Goal: Transaction & Acquisition: Obtain resource

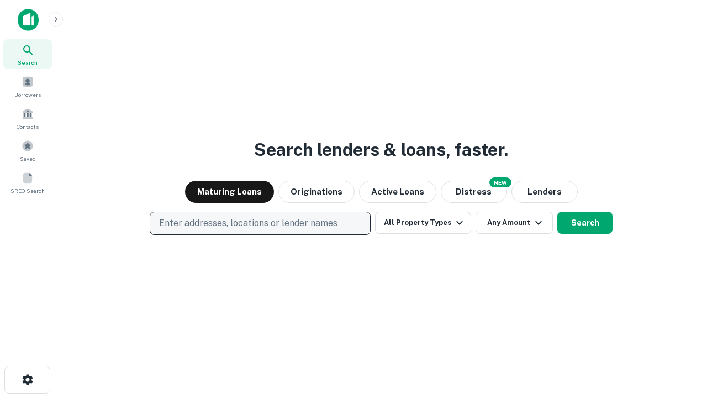
click at [259, 223] on p "Enter addresses, locations or lender names" at bounding box center [248, 222] width 178 height 13
type input "**********"
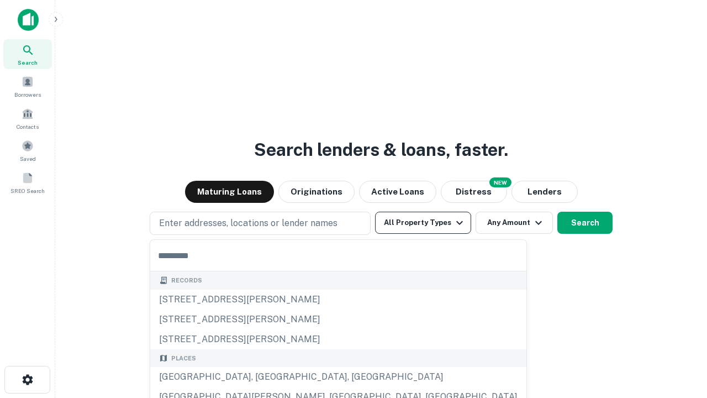
click at [423, 223] on button "All Property Types" at bounding box center [423, 222] width 96 height 22
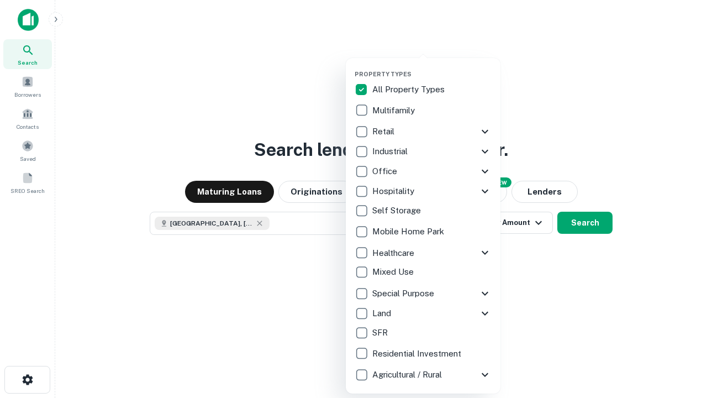
click at [432, 67] on button "button" at bounding box center [431, 67] width 155 height 1
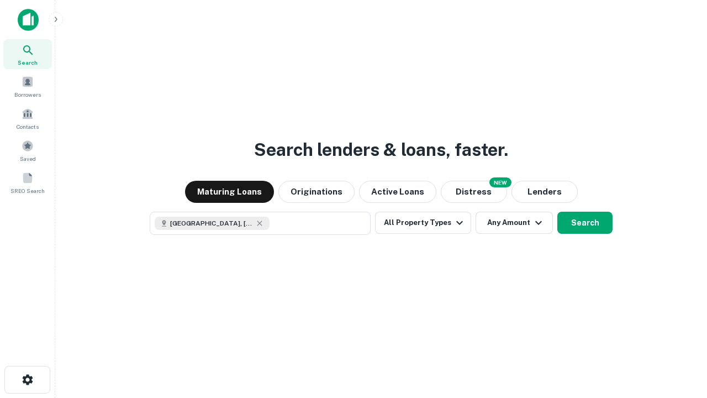
scroll to position [18, 0]
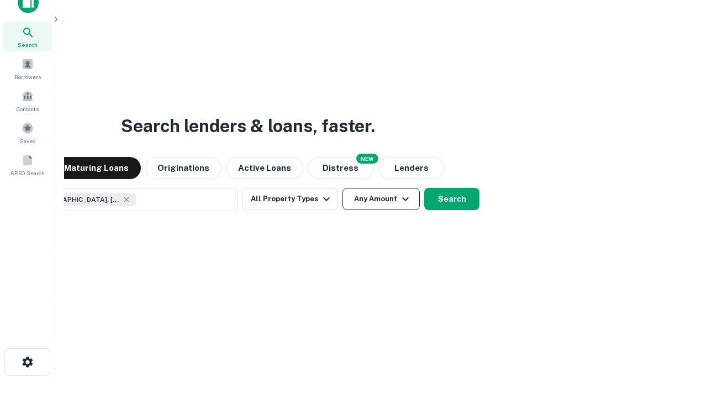
click at [342, 188] on button "Any Amount" at bounding box center [380, 199] width 77 height 22
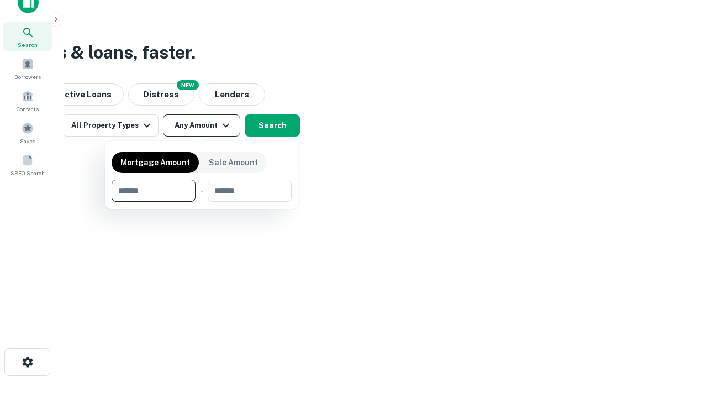
type input "*******"
click at [202, 202] on button "button" at bounding box center [202, 202] width 180 height 1
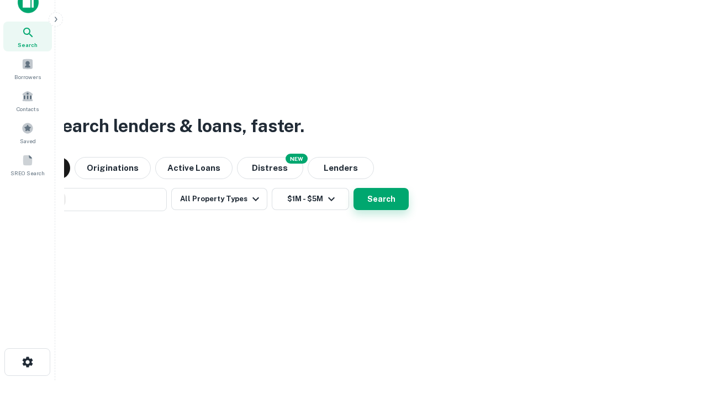
click at [353, 188] on button "Search" at bounding box center [380, 199] width 55 height 22
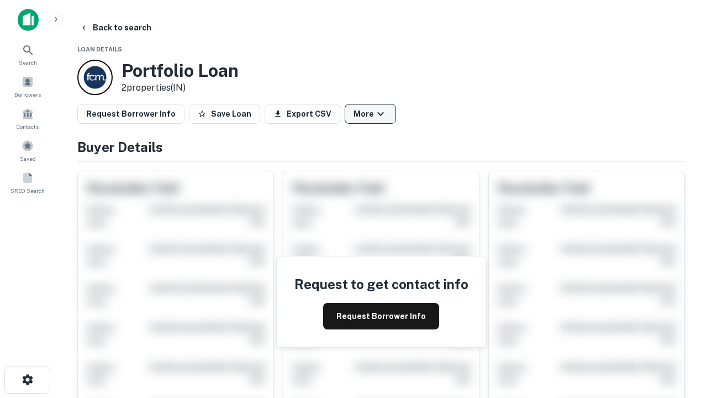
click at [370, 114] on button "More" at bounding box center [370, 114] width 51 height 20
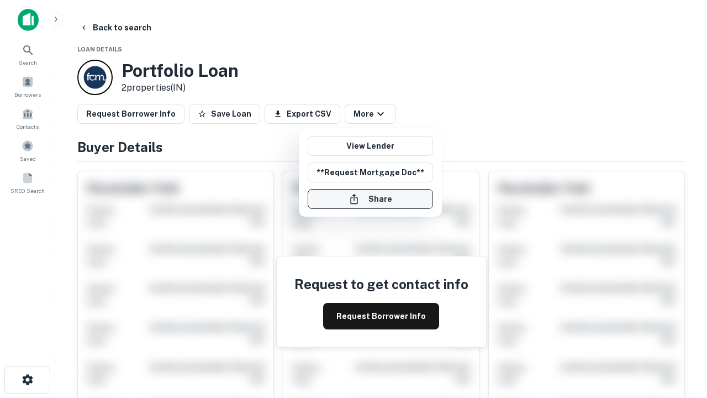
click at [370, 199] on button "Share" at bounding box center [370, 199] width 125 height 20
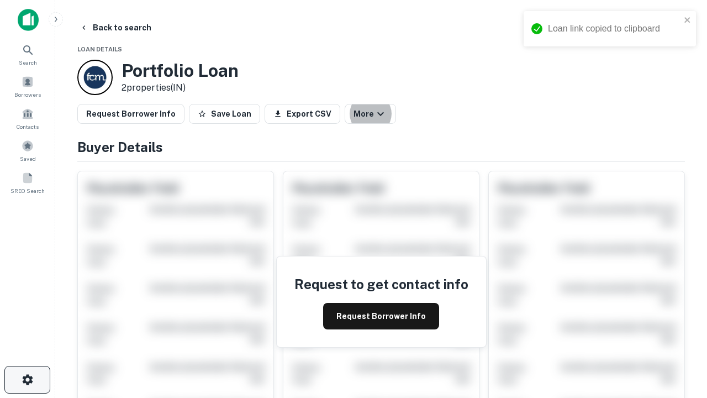
click at [27, 379] on icon "button" at bounding box center [27, 379] width 13 height 13
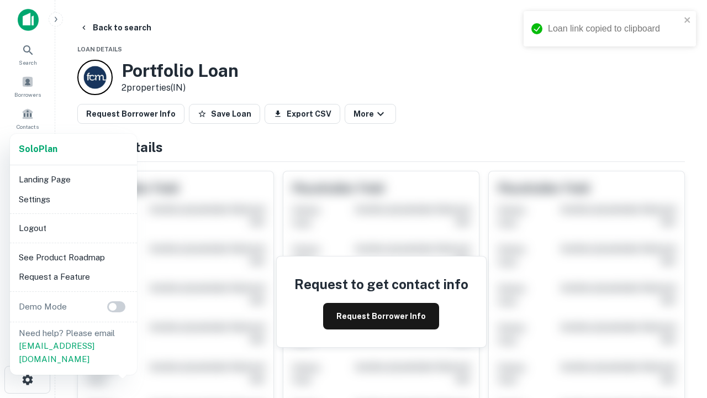
click at [73, 227] on li "Logout" at bounding box center [73, 228] width 118 height 20
